Goal: Task Accomplishment & Management: Manage account settings

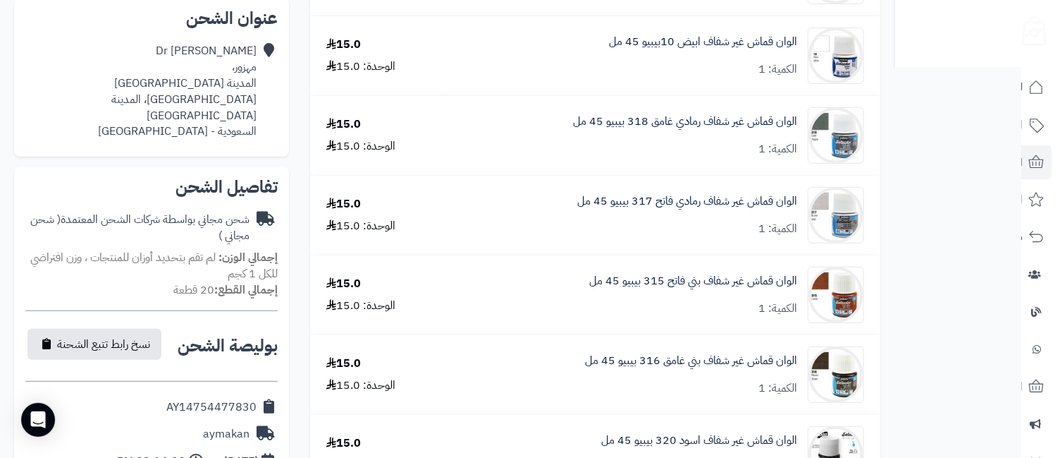
scroll to position [626, 0]
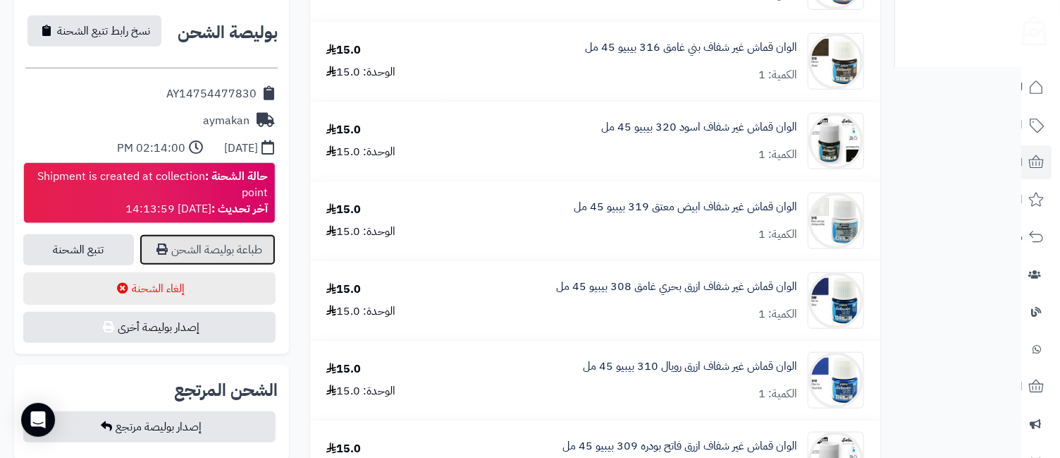
click at [221, 234] on link "طباعة بوليصة الشحن" at bounding box center [208, 249] width 136 height 31
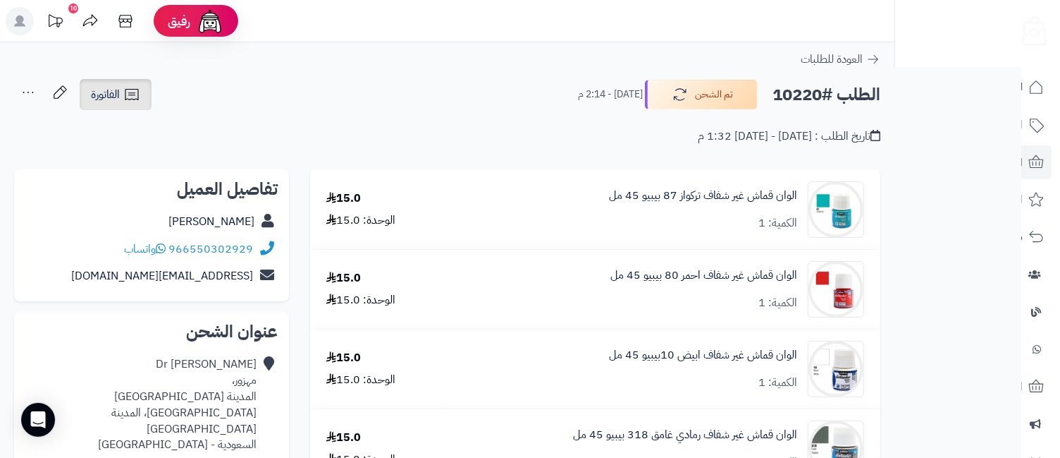
click at [128, 94] on icon at bounding box center [131, 94] width 17 height 17
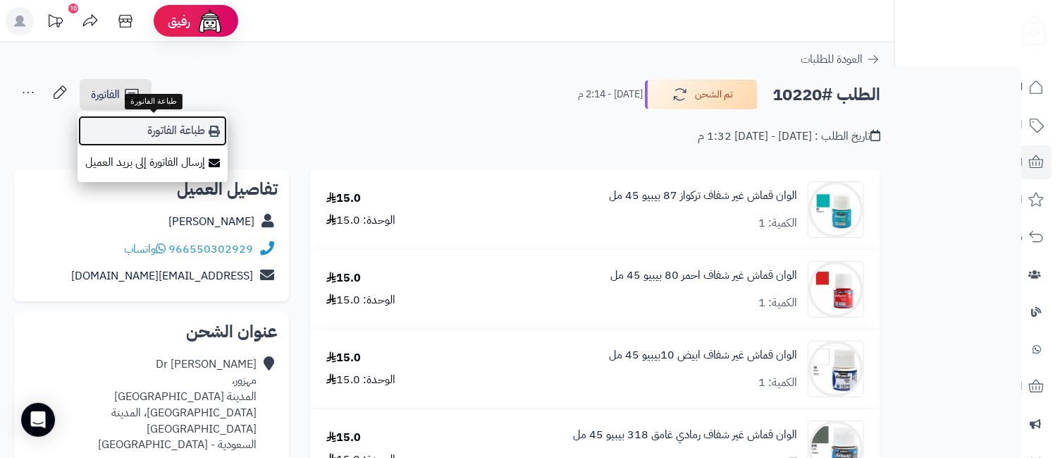
click at [172, 131] on link "طباعة الفاتورة" at bounding box center [153, 131] width 150 height 32
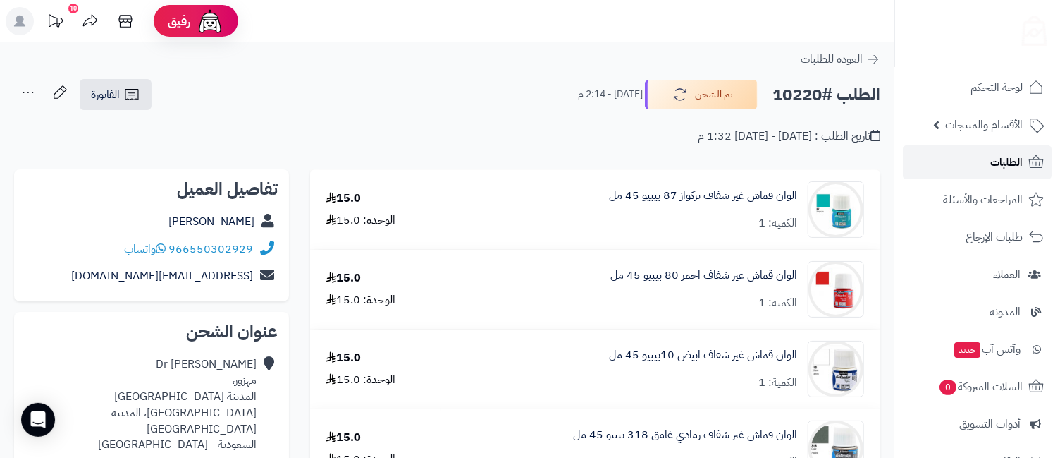
click at [998, 159] on span "الطلبات" at bounding box center [1007, 162] width 32 height 20
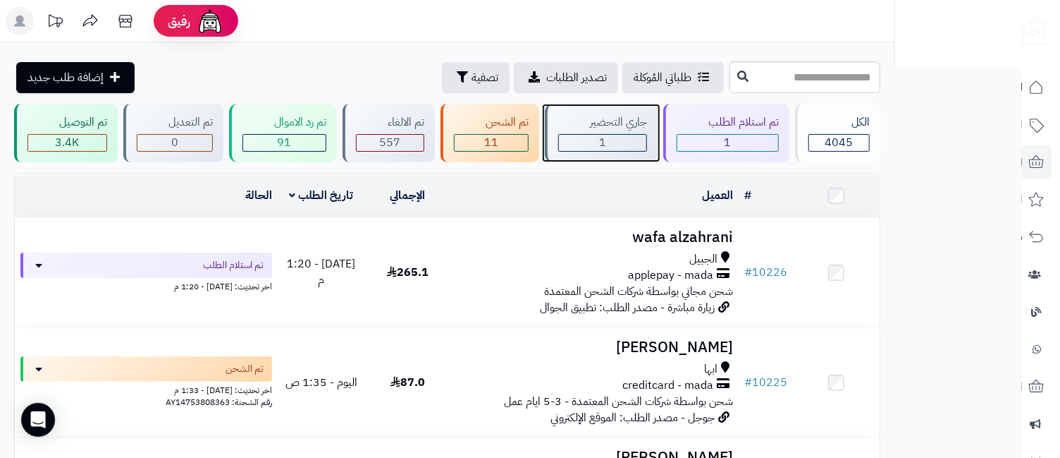
click at [611, 132] on div "جاري التحضير 1" at bounding box center [601, 133] width 113 height 59
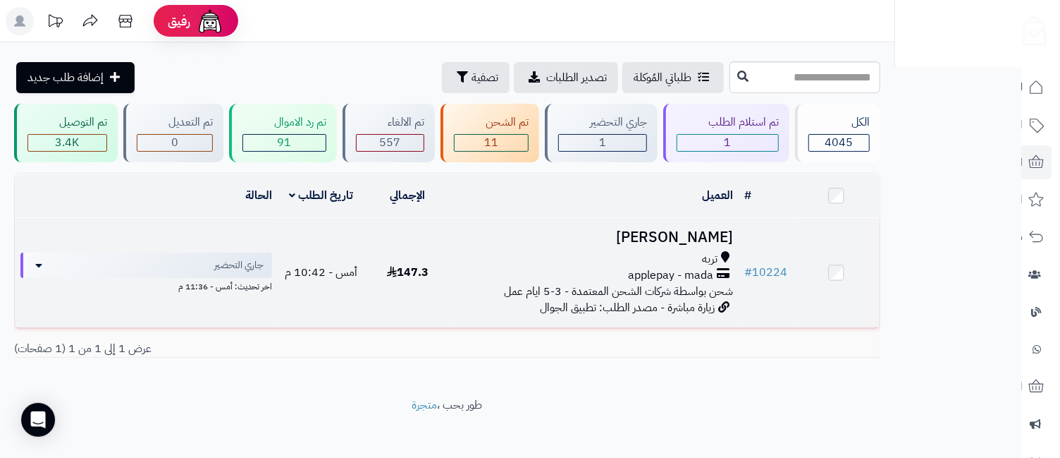
click at [700, 238] on h3 "[PERSON_NAME]" at bounding box center [595, 237] width 277 height 16
